Goal: Task Accomplishment & Management: Understand process/instructions

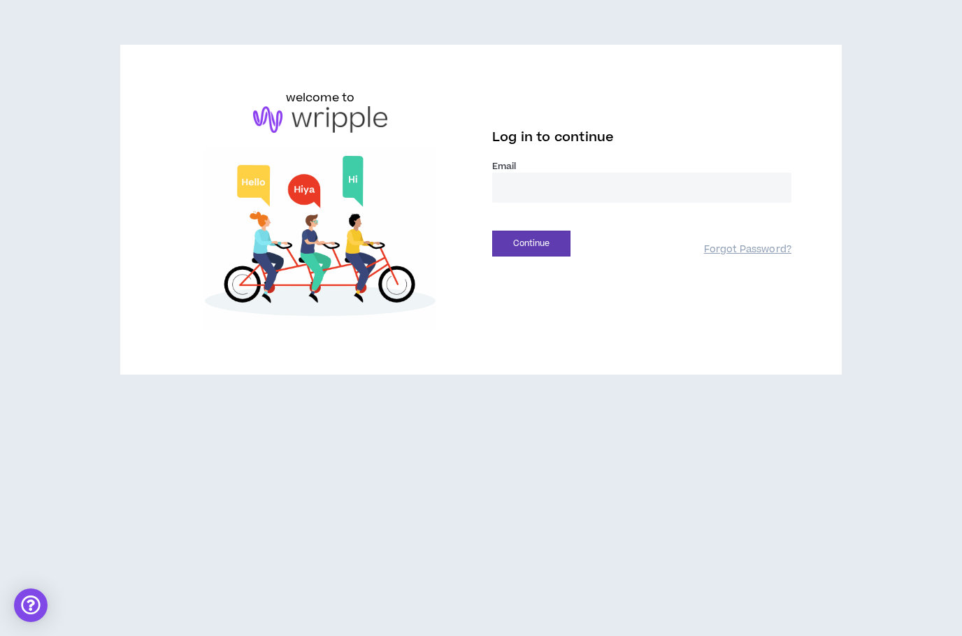
click at [647, 192] on input "email" at bounding box center [641, 188] width 299 height 30
type input "**********"
click at [552, 250] on button "Continue" at bounding box center [531, 244] width 78 height 26
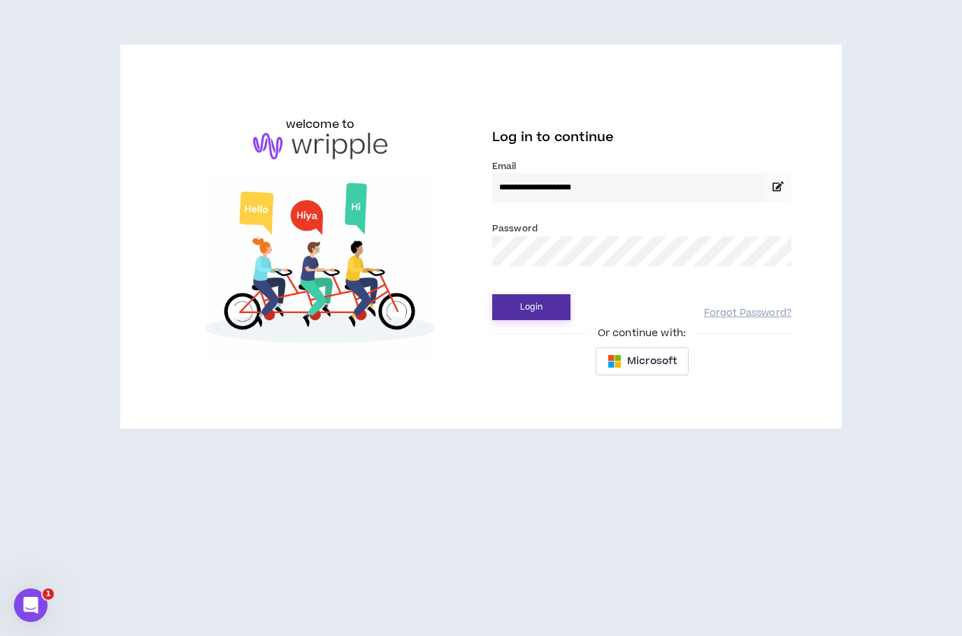
click at [552, 301] on button "Login" at bounding box center [531, 307] width 78 height 26
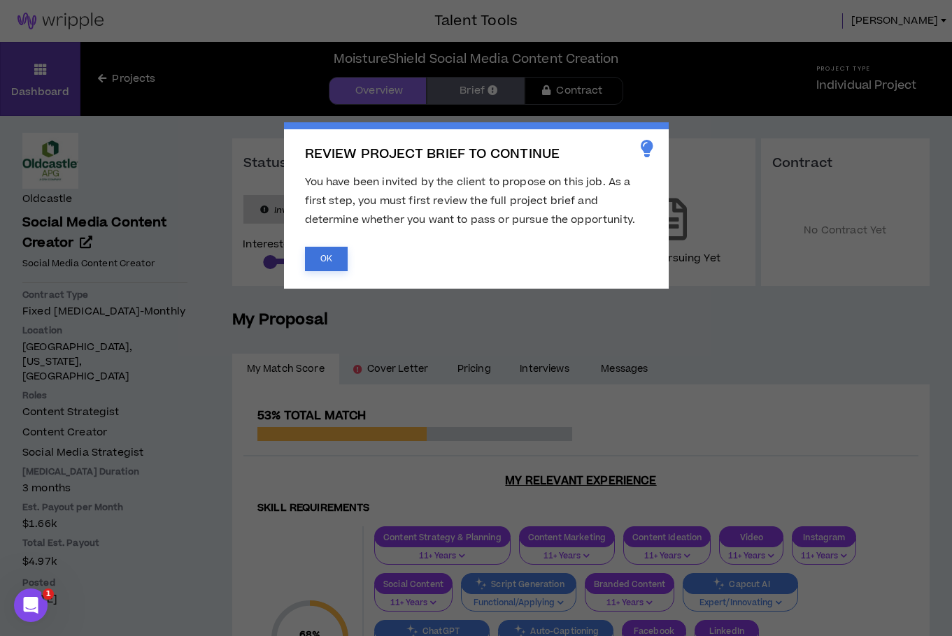
click at [324, 259] on button "OK" at bounding box center [326, 259] width 43 height 24
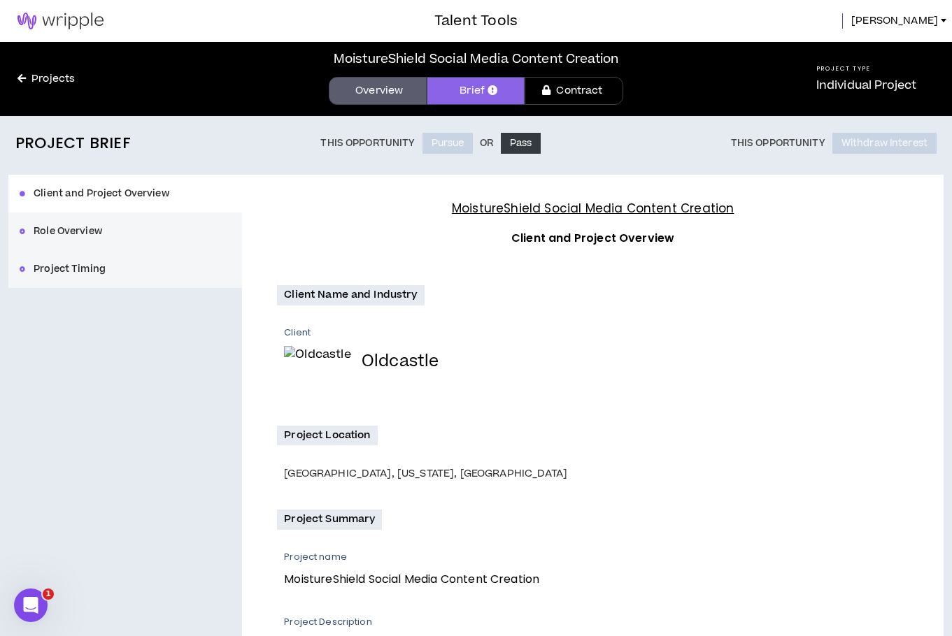
click at [150, 195] on div "Client and Project Overview Role Overview Project Timing" at bounding box center [125, 231] width 234 height 113
click at [373, 95] on link "Overview" at bounding box center [378, 91] width 98 height 28
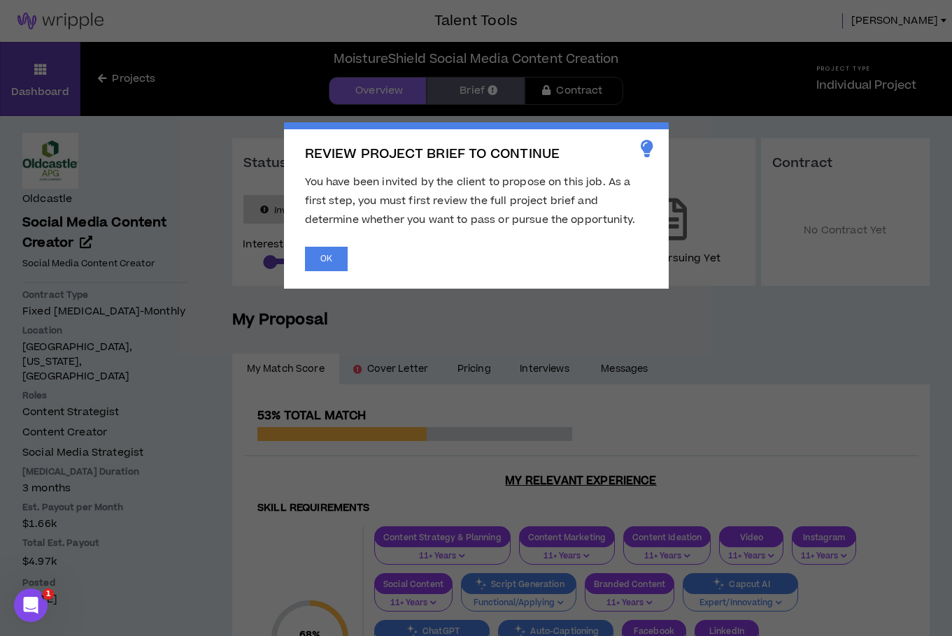
click at [619, 282] on div "REVIEW PROJECT BRIEF TO CONTINUE You have been invited by the client to propose…" at bounding box center [476, 205] width 385 height 166
click at [336, 253] on button "OK" at bounding box center [326, 259] width 43 height 24
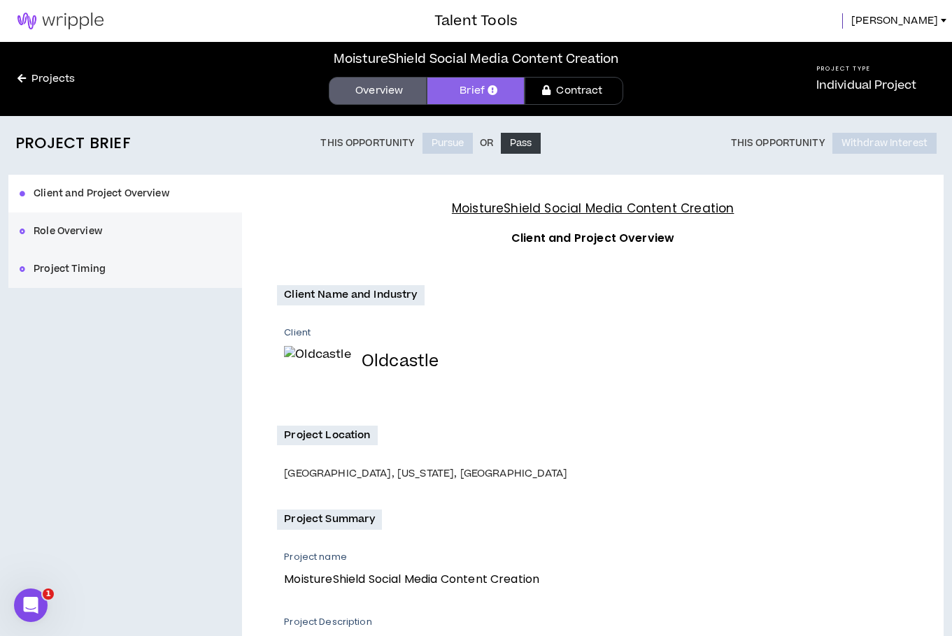
click at [518, 210] on h4 "MoistureShield Social Media Content Creation" at bounding box center [592, 208] width 631 height 19
click at [495, 341] on div "Client [GEOGRAPHIC_DATA]" at bounding box center [596, 361] width 624 height 68
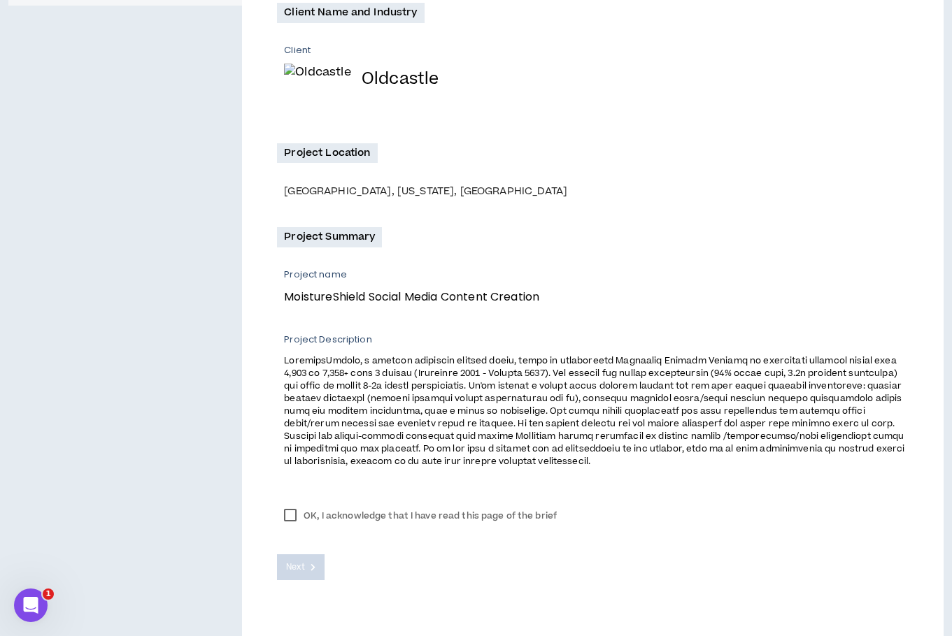
scroll to position [310, 0]
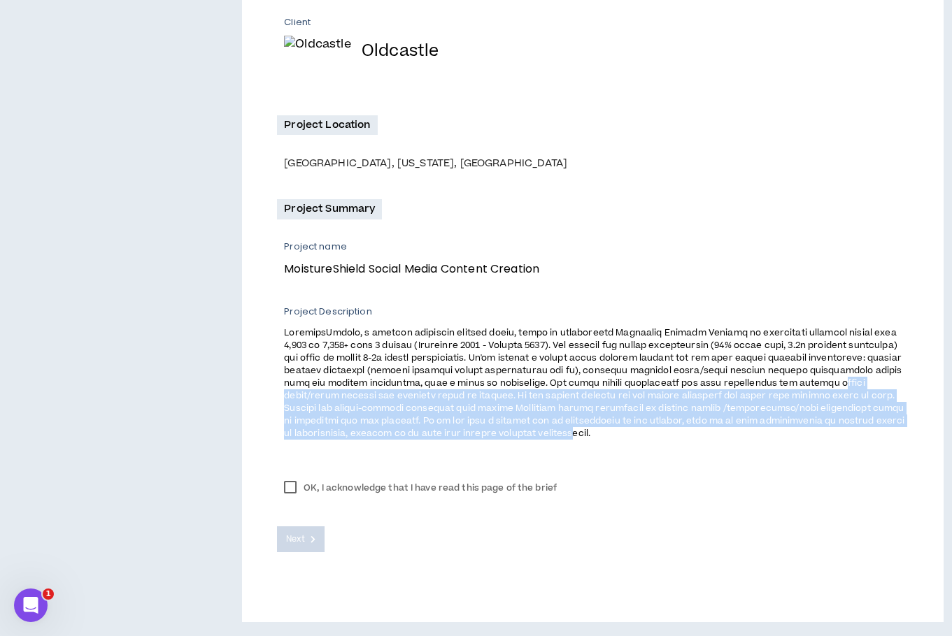
drag, startPoint x: 324, startPoint y: 401, endPoint x: 785, endPoint y: 467, distance: 466.3
click at [785, 467] on div "Project Summary Project name MoistureShield Social Media Content Creation Proje…" at bounding box center [592, 333] width 631 height 269
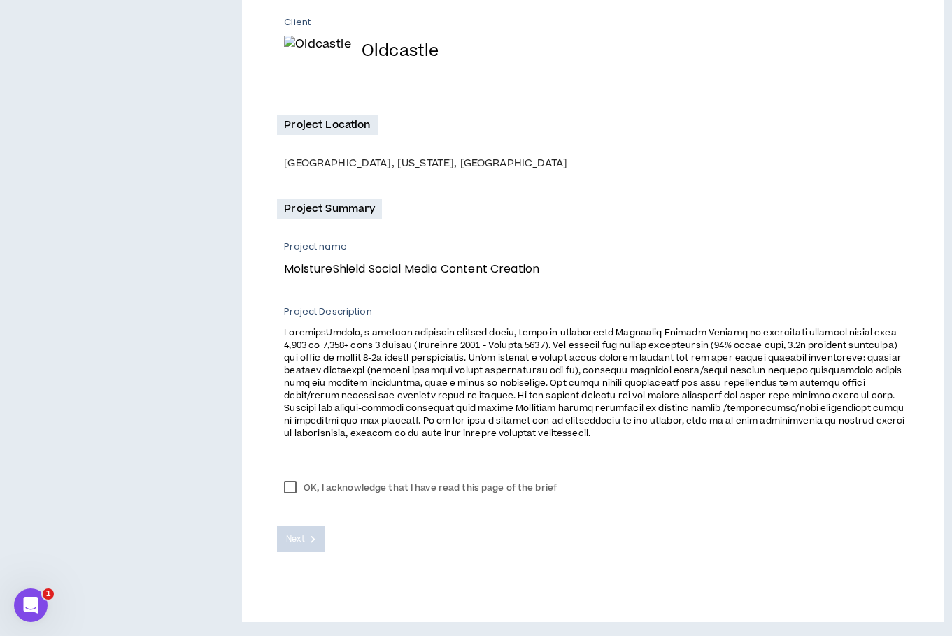
click at [796, 434] on span at bounding box center [594, 383] width 620 height 113
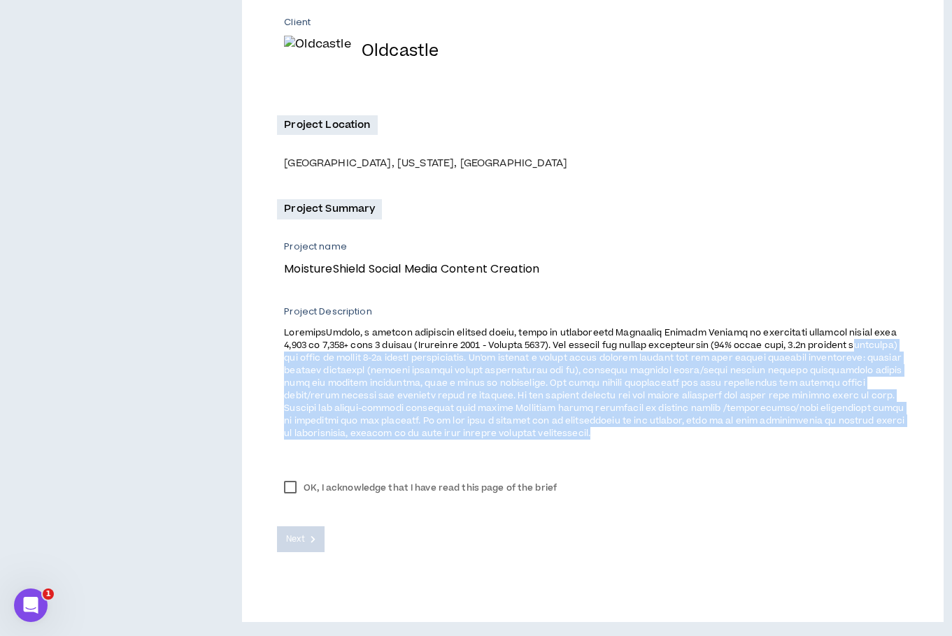
drag, startPoint x: 814, startPoint y: 429, endPoint x: 292, endPoint y: 357, distance: 527.2
click at [292, 357] on p at bounding box center [596, 382] width 624 height 115
click at [321, 379] on span at bounding box center [594, 383] width 620 height 113
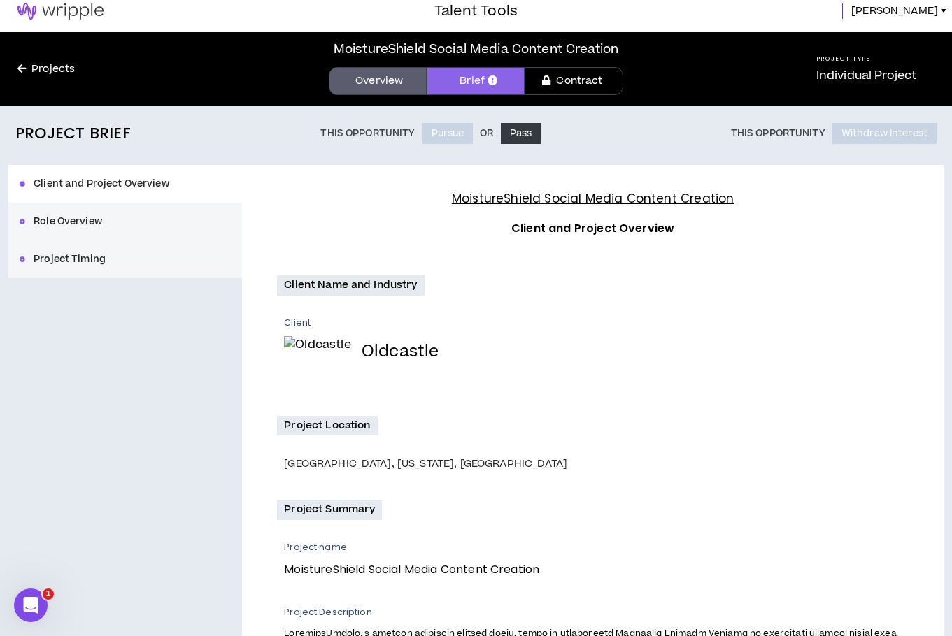
scroll to position [0, 0]
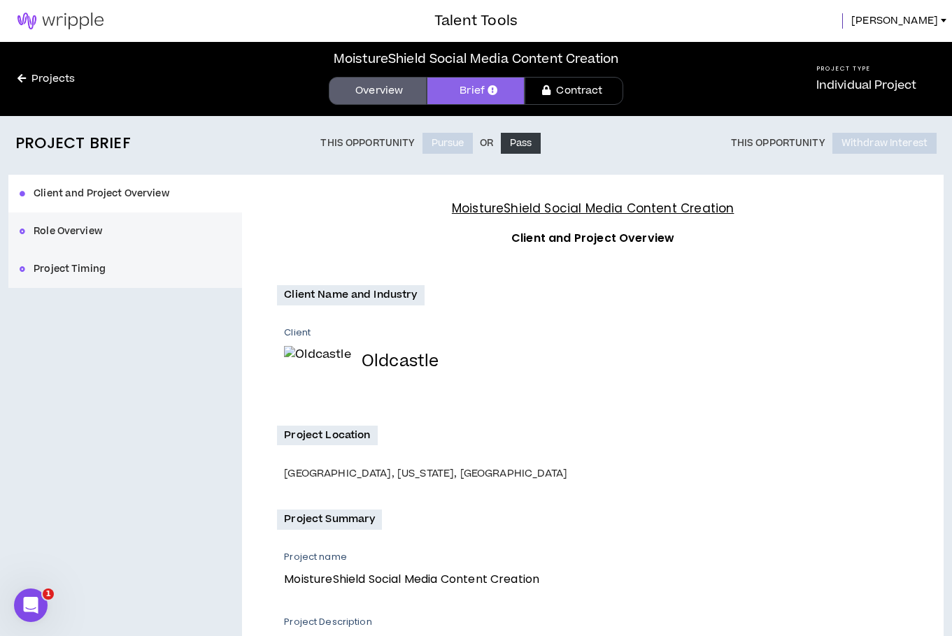
click at [91, 225] on button "Role Overview" at bounding box center [125, 232] width 234 height 38
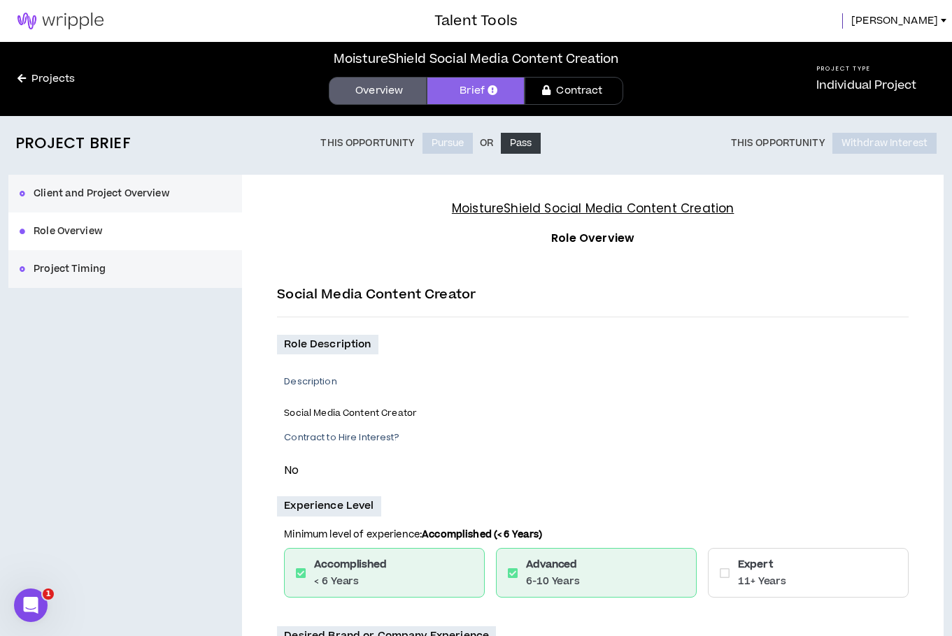
click at [145, 179] on button "Client and Project Overview" at bounding box center [125, 194] width 234 height 38
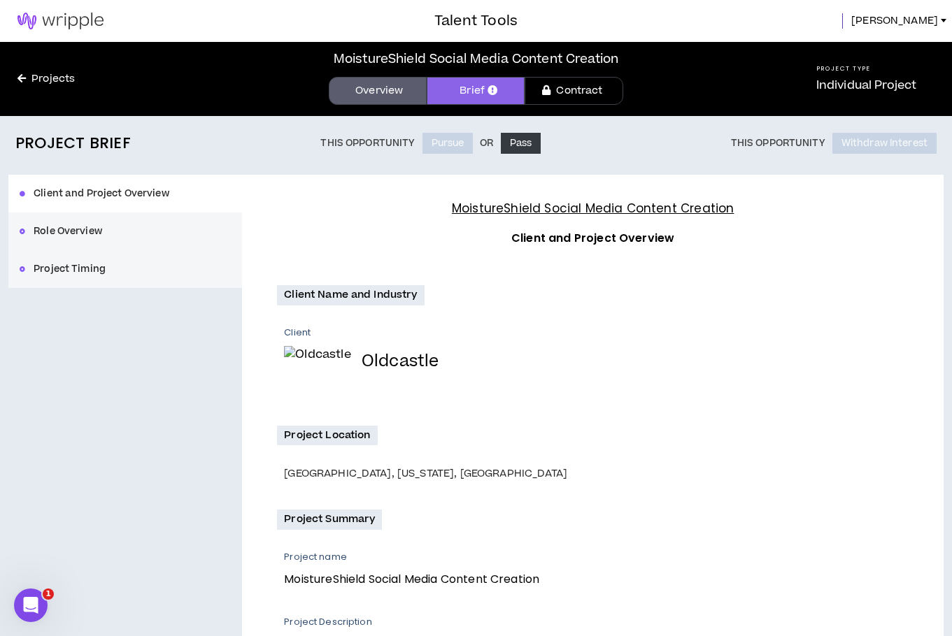
click at [108, 270] on button "Project Timing" at bounding box center [125, 269] width 234 height 38
